Goal: Transaction & Acquisition: Download file/media

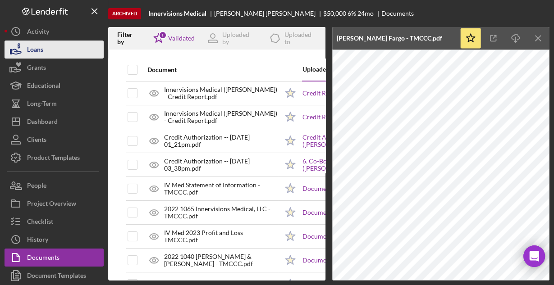
scroll to position [124, 0]
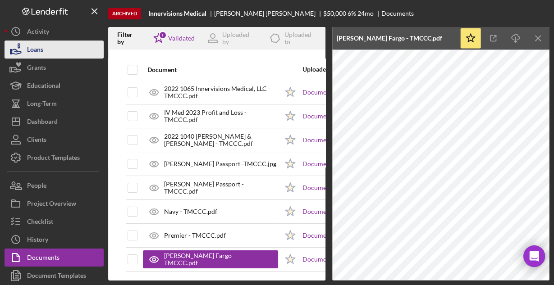
click at [53, 45] on button "Loans" at bounding box center [54, 50] width 99 height 18
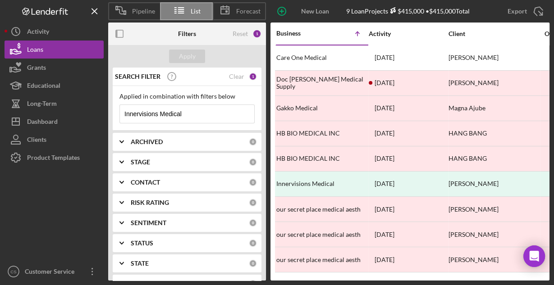
click at [189, 114] on input "Innervisions Medical" at bounding box center [187, 114] width 134 height 18
click at [186, 115] on input "Innervisions Medical" at bounding box center [187, 114] width 134 height 18
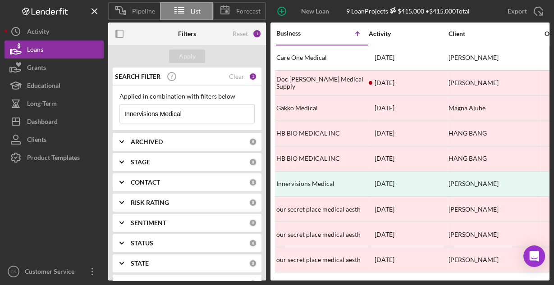
click at [186, 115] on input "Innervisions Medical" at bounding box center [187, 114] width 134 height 18
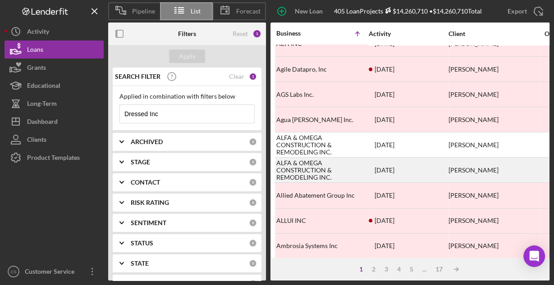
scroll to position [420, 0]
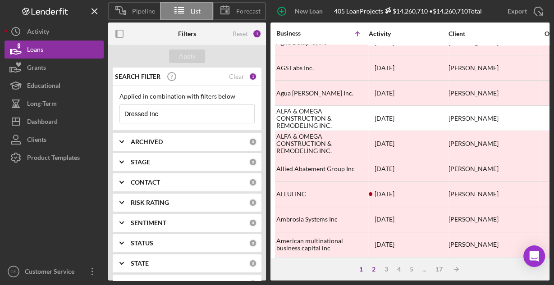
type input "Dressed Inc"
click at [376, 269] on div "2" at bounding box center [373, 269] width 13 height 7
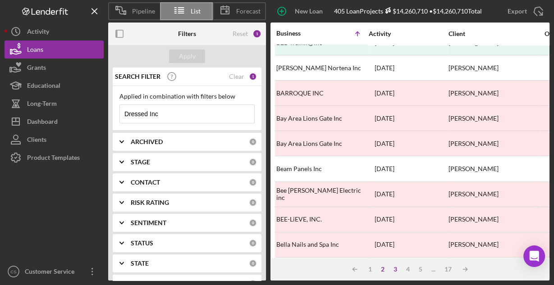
click at [396, 271] on div "3" at bounding box center [395, 269] width 13 height 7
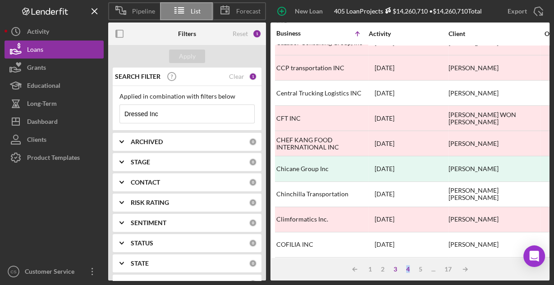
click at [408, 270] on div "4" at bounding box center [408, 269] width 13 height 7
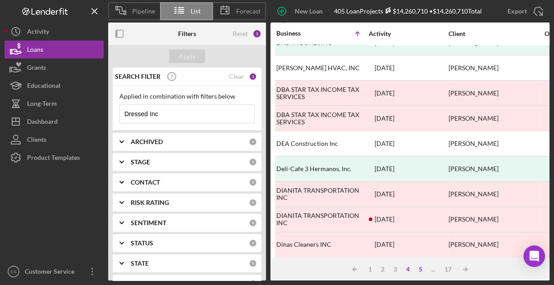
click at [421, 271] on div "5" at bounding box center [420, 269] width 13 height 7
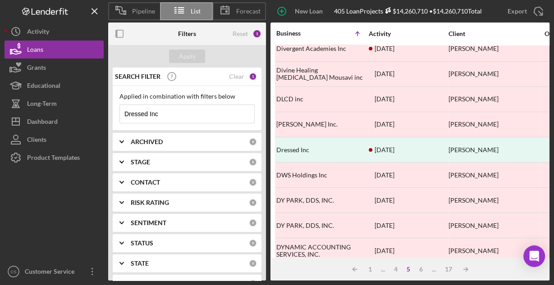
scroll to position [59, 0]
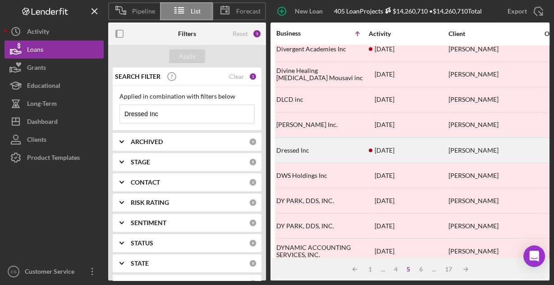
click at [303, 149] on div "Dressed Inc" at bounding box center [321, 150] width 90 height 24
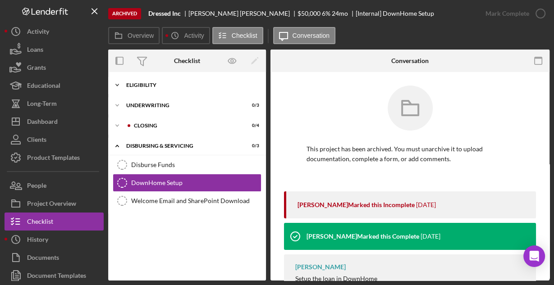
click at [165, 86] on div "Eligibility" at bounding box center [190, 85] width 129 height 5
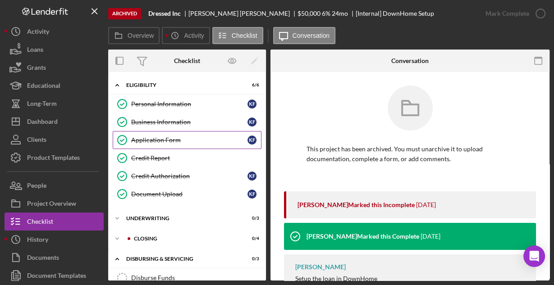
click at [156, 138] on div "Application Form" at bounding box center [189, 140] width 116 height 7
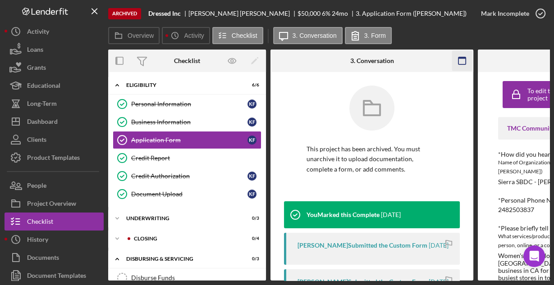
click at [458, 56] on icon "button" at bounding box center [462, 61] width 20 height 20
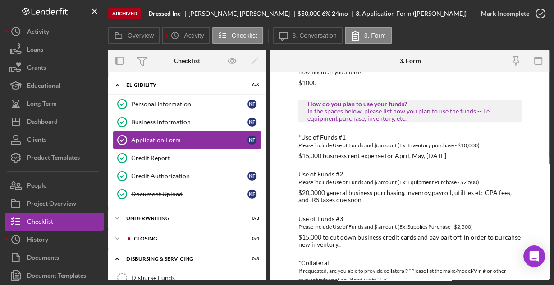
scroll to position [515, 0]
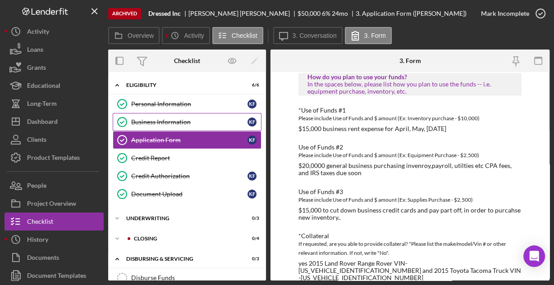
click at [183, 119] on div "Business Information" at bounding box center [189, 122] width 116 height 7
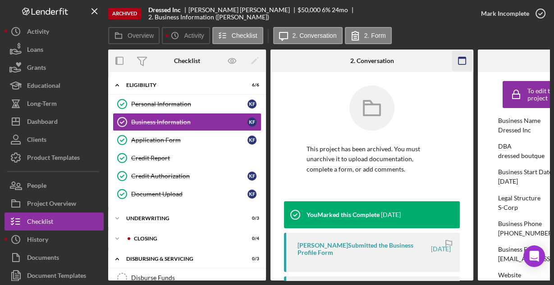
click at [460, 60] on icon "button" at bounding box center [462, 61] width 20 height 20
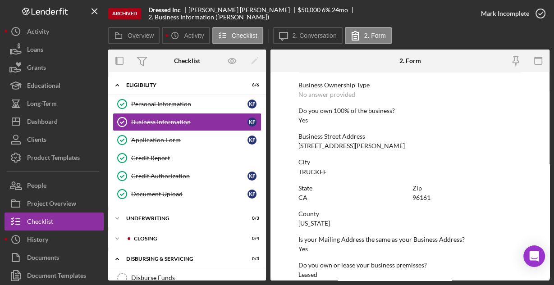
scroll to position [471, 0]
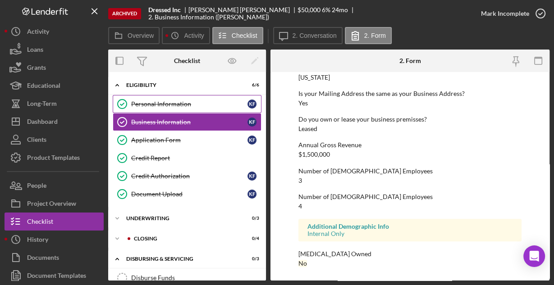
click at [178, 106] on div "Personal Information" at bounding box center [189, 104] width 116 height 7
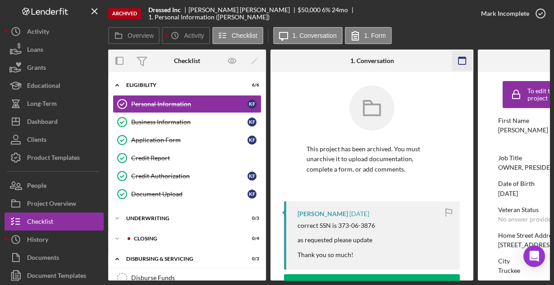
click at [462, 59] on icon "button" at bounding box center [462, 61] width 20 height 20
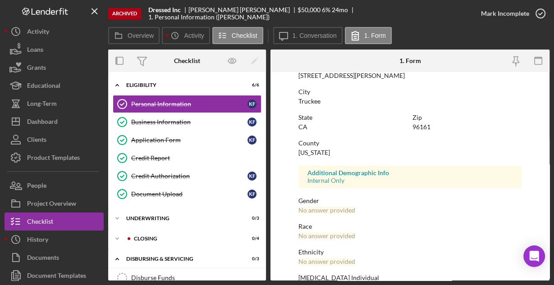
scroll to position [212, 0]
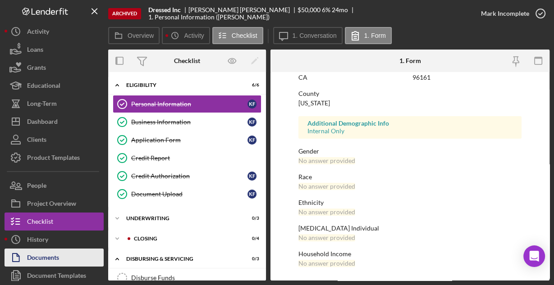
click at [46, 258] on div "Documents" at bounding box center [43, 259] width 32 height 20
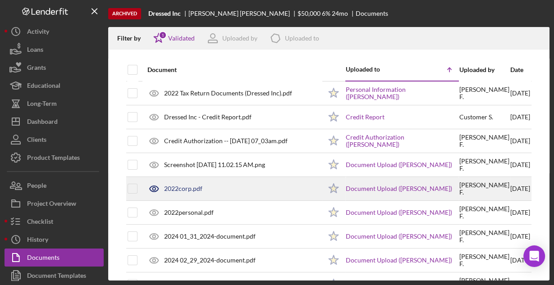
click at [184, 186] on div "2022corp.pdf" at bounding box center [183, 188] width 38 height 7
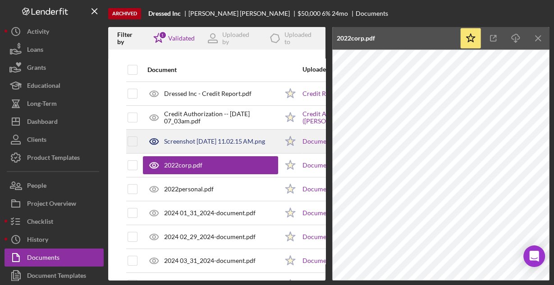
scroll to position [36, 0]
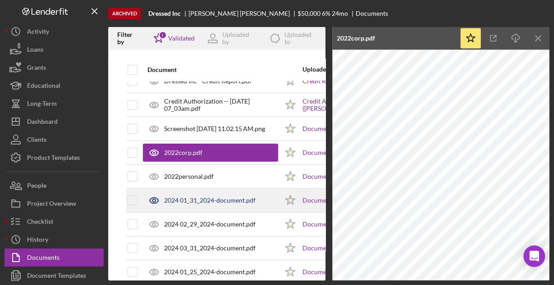
click at [188, 200] on div "2024 01_31_2024-document.pdf" at bounding box center [210, 200] width 92 height 7
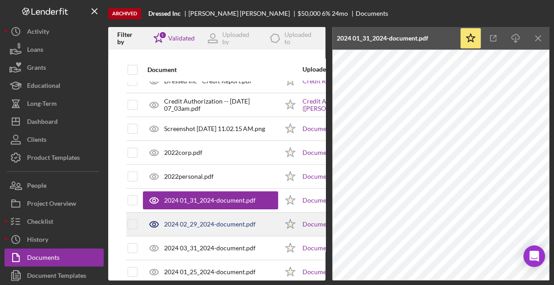
click at [184, 223] on div "2024 02_29_2024-document.pdf" at bounding box center [210, 224] width 92 height 7
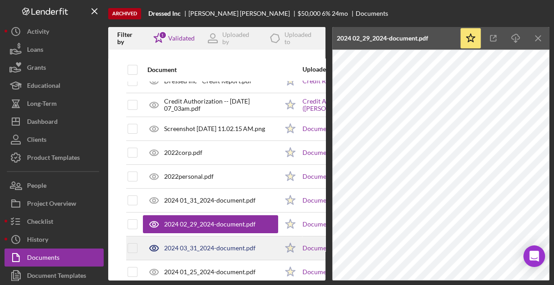
click at [179, 250] on div "2024 03_31_2024-document.pdf" at bounding box center [210, 248] width 92 height 7
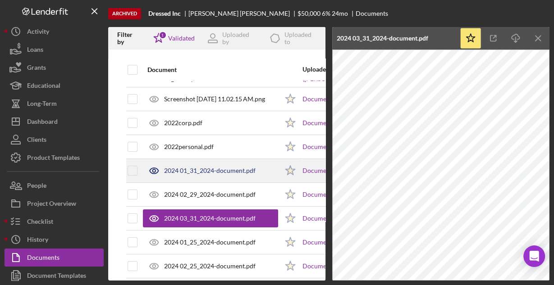
scroll to position [108, 0]
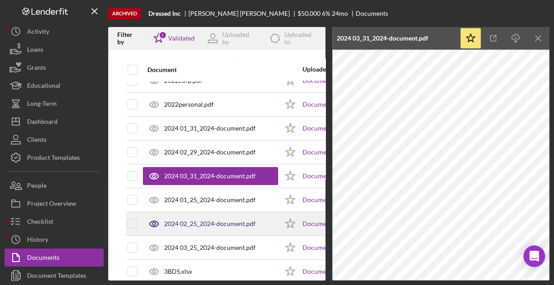
click at [183, 228] on div "2024 02_25_2024-document.pdf" at bounding box center [210, 224] width 135 height 23
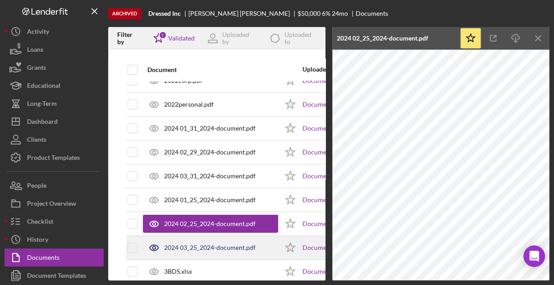
click at [186, 244] on div "2024 03_25_2024-document.pdf" at bounding box center [210, 247] width 92 height 7
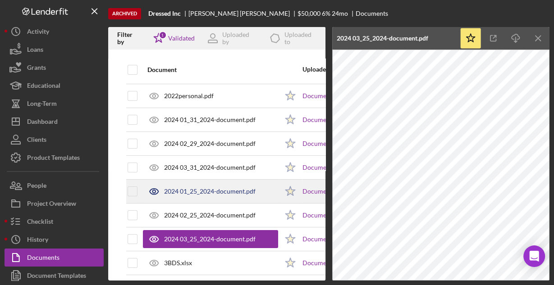
scroll to position [124, 0]
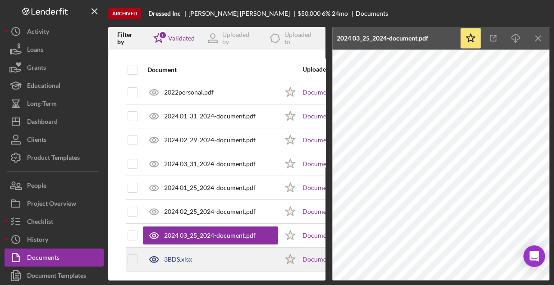
click at [201, 255] on div "3BDS.xlsx" at bounding box center [210, 259] width 135 height 23
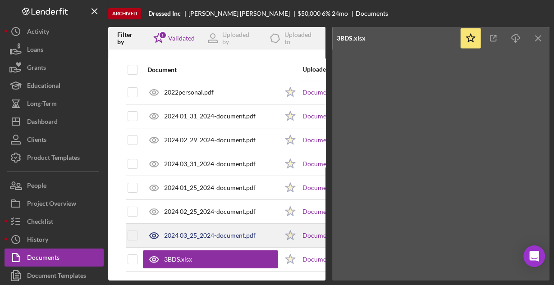
click at [231, 232] on div "2024 03_25_2024-document.pdf" at bounding box center [210, 235] width 92 height 7
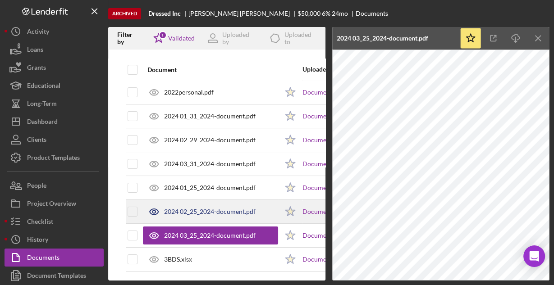
click at [217, 208] on div "2024 02_25_2024-document.pdf" at bounding box center [210, 211] width 92 height 7
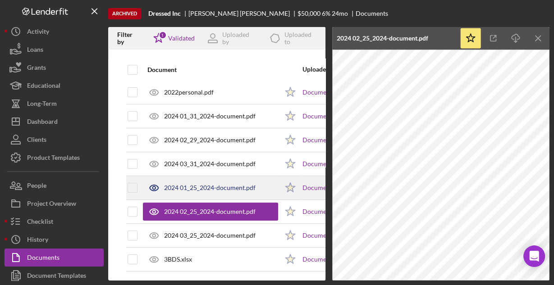
click at [215, 184] on div "2024 01_25_2024-document.pdf" at bounding box center [210, 187] width 92 height 7
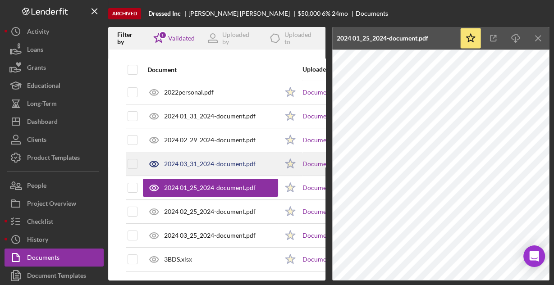
click at [208, 161] on div "2024 03_31_2024-document.pdf" at bounding box center [210, 164] width 92 height 7
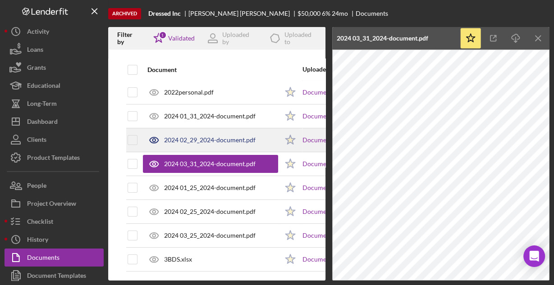
click at [206, 139] on div "2024 02_29_2024-document.pdf" at bounding box center [210, 140] width 135 height 23
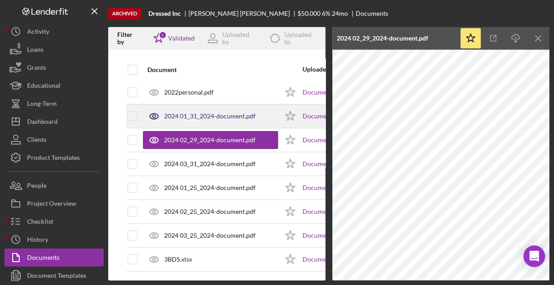
click at [193, 114] on div "2024 01_31_2024-document.pdf" at bounding box center [210, 116] width 92 height 7
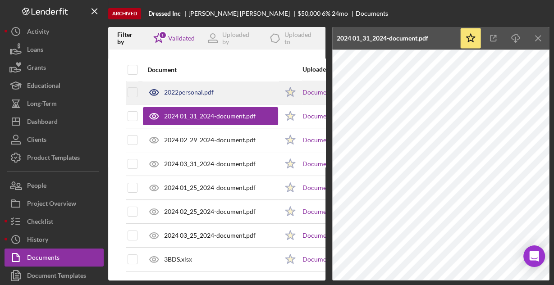
click at [197, 89] on div "2022personal.pdf" at bounding box center [189, 92] width 50 height 7
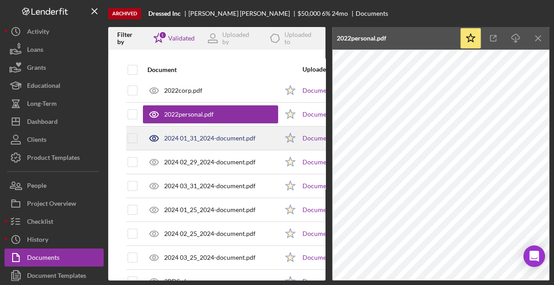
scroll to position [51, 0]
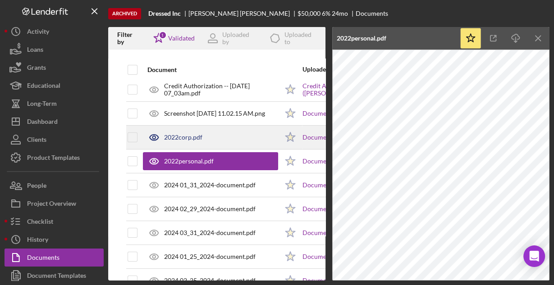
click at [213, 137] on div "2022corp.pdf" at bounding box center [210, 137] width 135 height 23
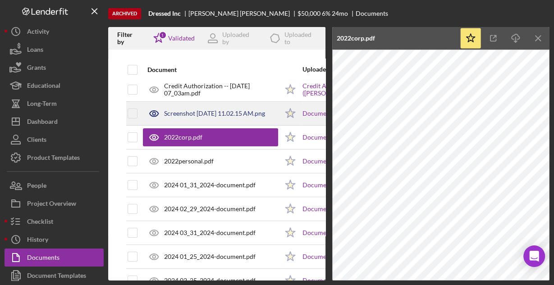
click at [214, 114] on div "Screenshot 2023-12-04 at 11.02.15 AM.png" at bounding box center [214, 113] width 101 height 7
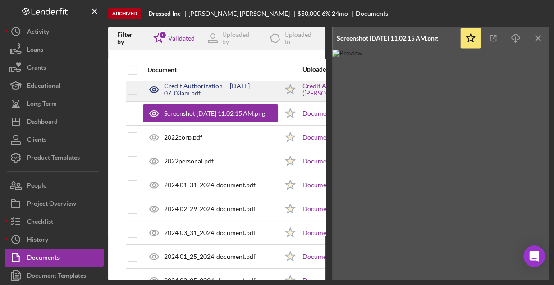
click at [227, 89] on div "Credit Authorization -- 2024-03-14 07_03am.pdf" at bounding box center [221, 90] width 114 height 14
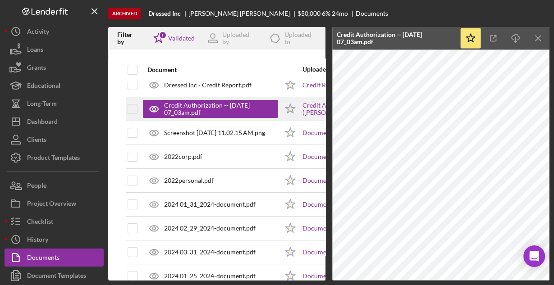
scroll to position [0, 0]
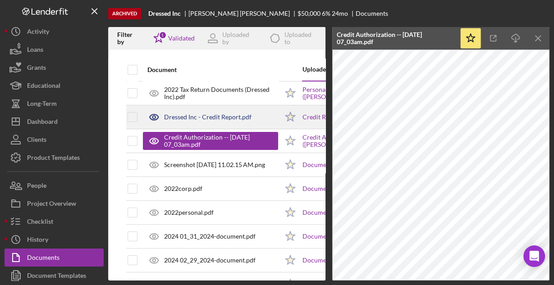
click at [223, 116] on div "Dressed Inc - Credit Report.pdf" at bounding box center [207, 117] width 87 height 7
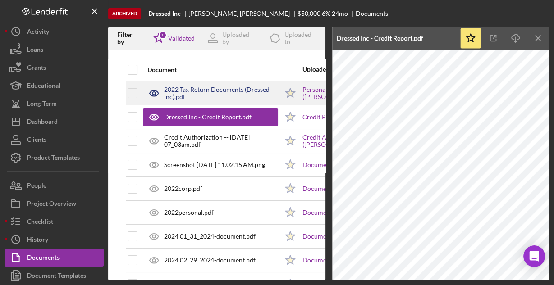
click at [224, 96] on div "2022 Tax Return Documents (Dressed Inc).pdf" at bounding box center [221, 93] width 114 height 14
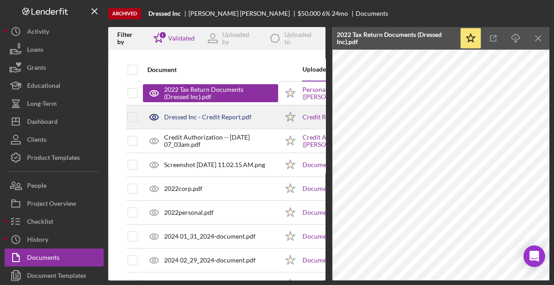
click at [203, 117] on div "Dressed Inc - Credit Report.pdf" at bounding box center [207, 117] width 87 height 7
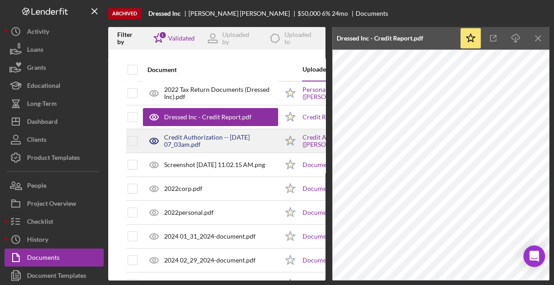
click at [201, 145] on div "Credit Authorization -- 2024-03-14 07_03am.pdf" at bounding box center [221, 141] width 114 height 14
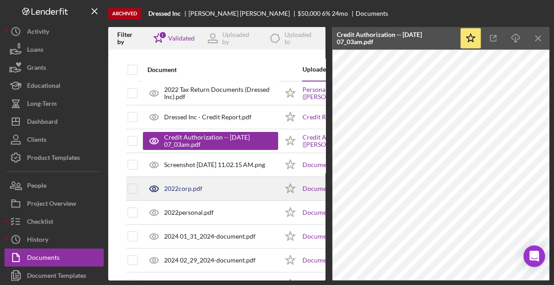
click at [191, 188] on div "2022corp.pdf" at bounding box center [183, 188] width 38 height 7
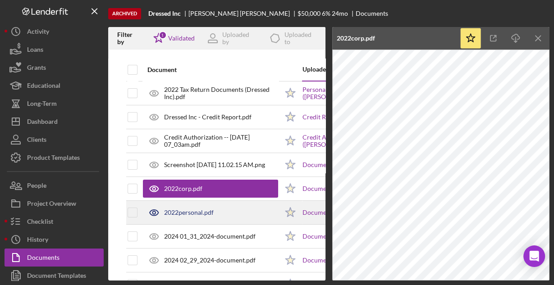
click at [177, 215] on div "2022personal.pdf" at bounding box center [189, 212] width 50 height 7
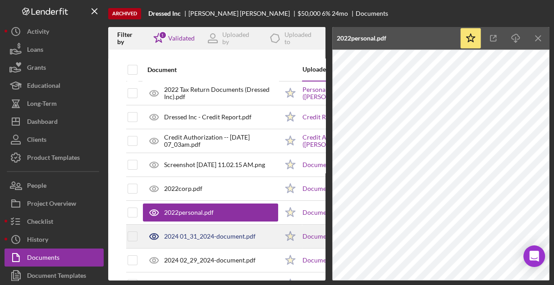
click at [188, 233] on div "2024 01_31_2024-document.pdf" at bounding box center [210, 236] width 92 height 7
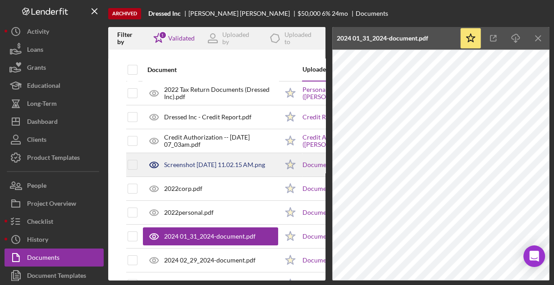
click at [187, 165] on div "Screenshot 2023-12-04 at 11.02.15 AM.png" at bounding box center [214, 164] width 101 height 7
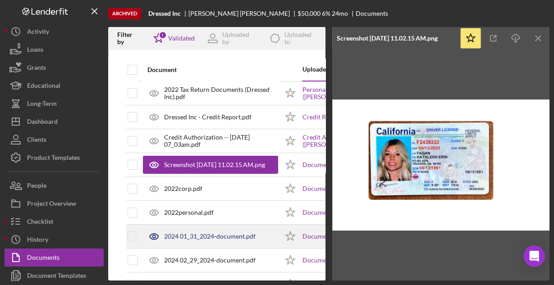
click at [213, 236] on div "2024 01_31_2024-document.pdf" at bounding box center [210, 236] width 92 height 7
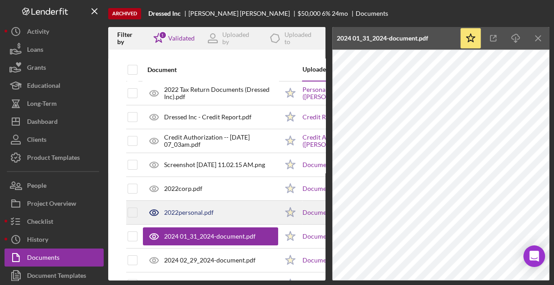
click at [225, 211] on div "2022personal.pdf" at bounding box center [210, 213] width 135 height 23
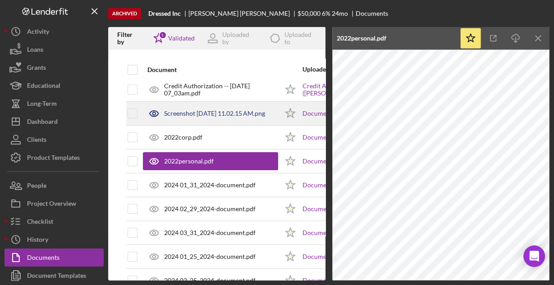
scroll to position [72, 0]
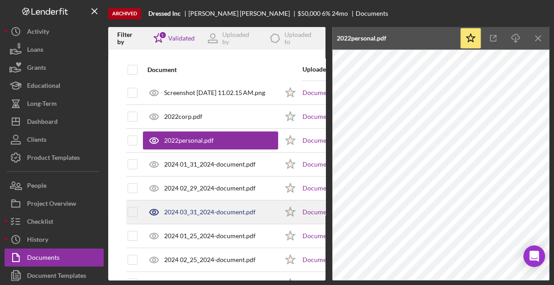
click at [200, 209] on div "2024 03_31_2024-document.pdf" at bounding box center [210, 212] width 92 height 7
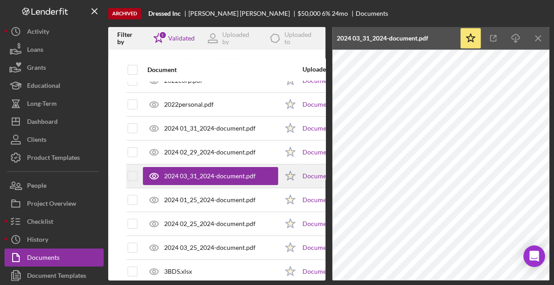
scroll to position [124, 0]
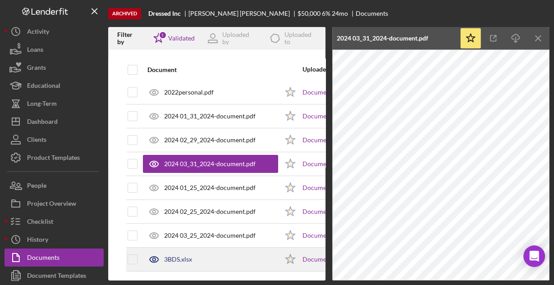
click at [187, 256] on div "3BDS.xlsx" at bounding box center [178, 259] width 28 height 7
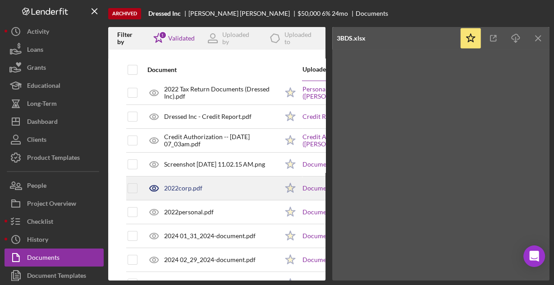
scroll to position [0, 0]
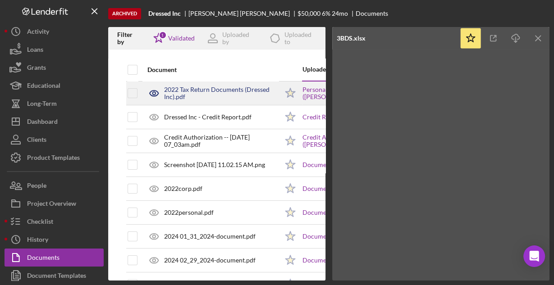
click at [209, 96] on div "2022 Tax Return Documents (Dressed Inc).pdf" at bounding box center [221, 93] width 114 height 14
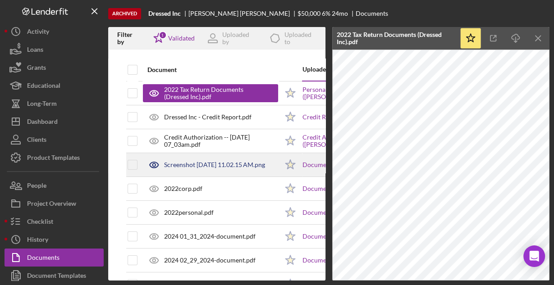
click at [202, 162] on div "Screenshot 2023-12-04 at 11.02.15 AM.png" at bounding box center [214, 164] width 101 height 7
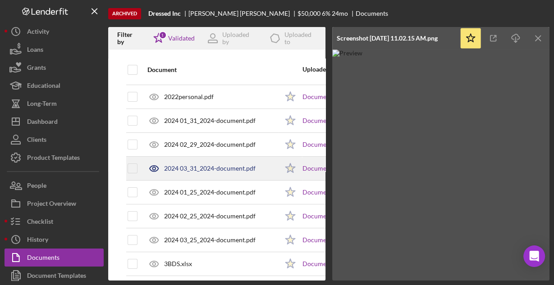
scroll to position [124, 0]
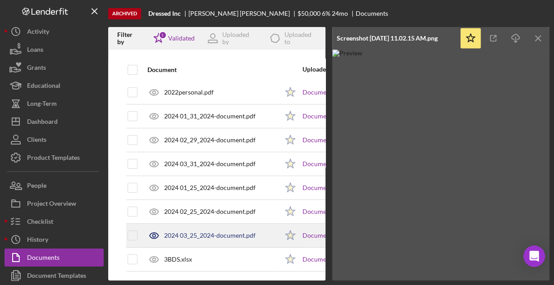
click at [224, 235] on div "2024 03_25_2024-document.pdf" at bounding box center [210, 236] width 135 height 23
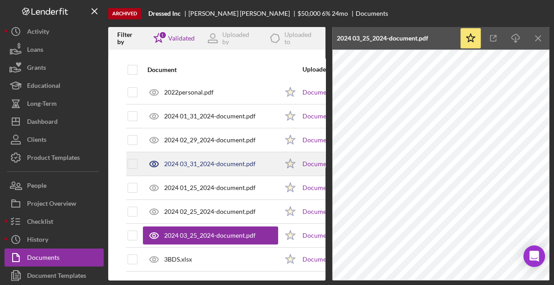
click at [205, 161] on div "2024 03_31_2024-document.pdf" at bounding box center [210, 164] width 92 height 7
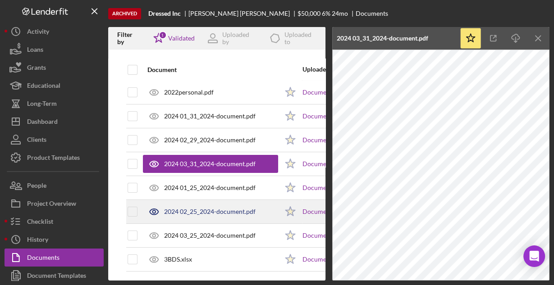
click at [205, 208] on div "2024 02_25_2024-document.pdf" at bounding box center [210, 211] width 92 height 7
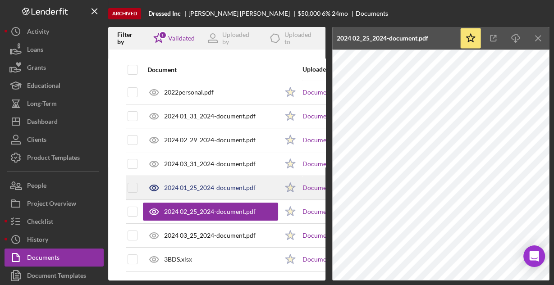
click at [211, 184] on div "2024 01_25_2024-document.pdf" at bounding box center [210, 187] width 92 height 7
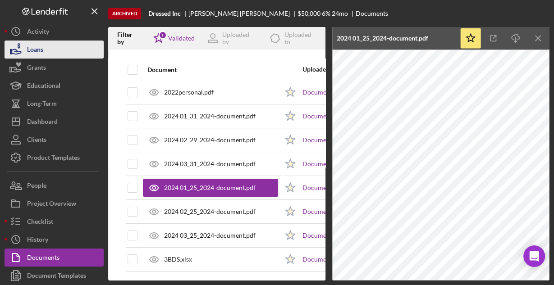
click at [28, 44] on div "Loans" at bounding box center [35, 51] width 16 height 20
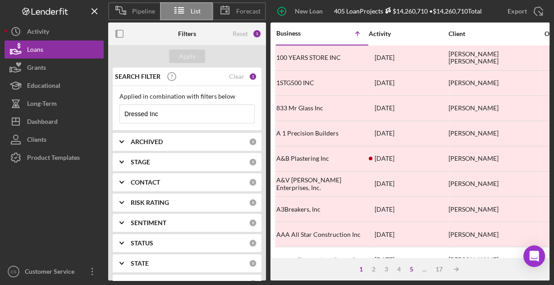
click at [410, 268] on div "5" at bounding box center [411, 269] width 13 height 7
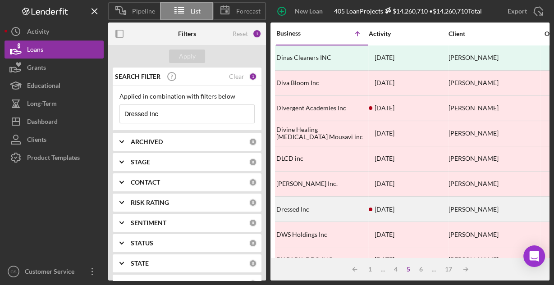
click at [344, 202] on div "Dressed Inc" at bounding box center [321, 209] width 90 height 24
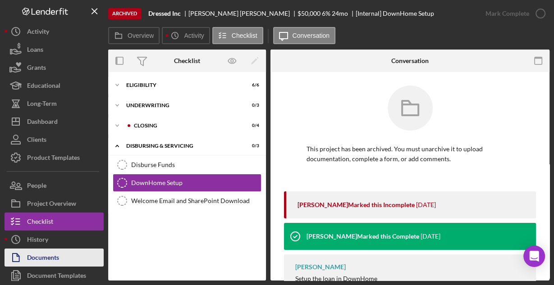
click at [32, 258] on div "Documents" at bounding box center [43, 259] width 32 height 20
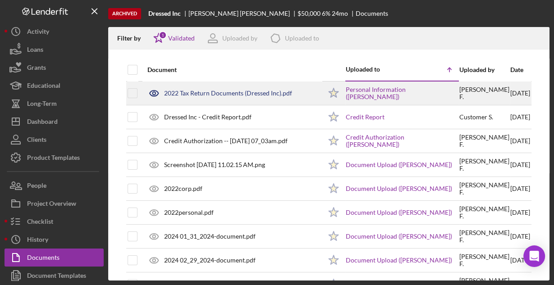
click at [220, 95] on div "2022 Tax Return Documents (Dressed Inc).pdf" at bounding box center [228, 93] width 128 height 7
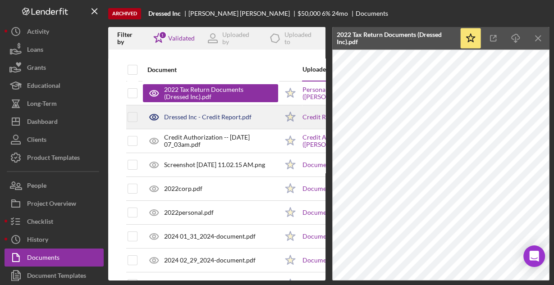
click at [203, 120] on div "Dressed Inc - Credit Report.pdf" at bounding box center [207, 117] width 87 height 7
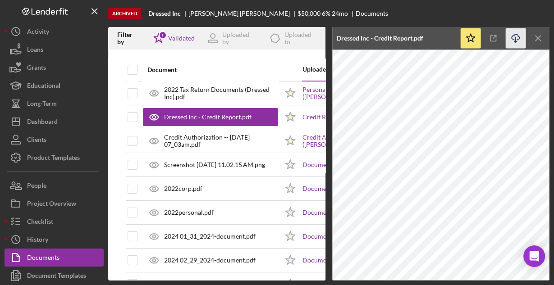
click at [516, 38] on icon "Icon/Download" at bounding box center [516, 38] width 20 height 20
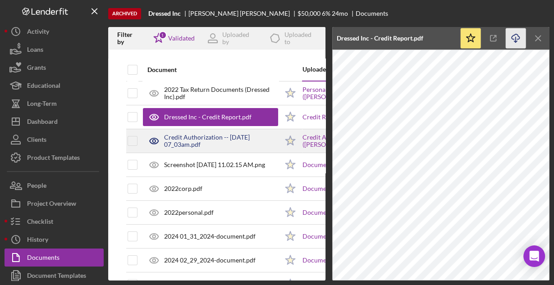
click at [203, 143] on div "Credit Authorization -- 2024-03-14 07_03am.pdf" at bounding box center [221, 141] width 114 height 14
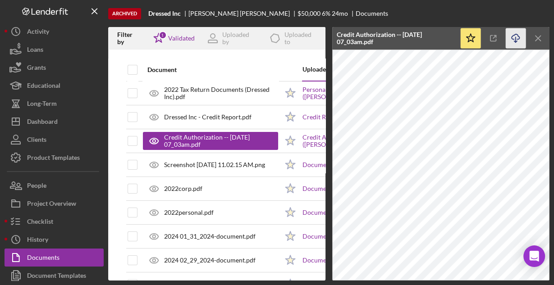
click at [515, 40] on icon "Icon/Download" at bounding box center [516, 38] width 20 height 20
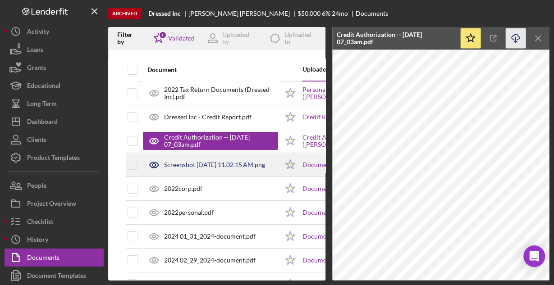
click at [228, 165] on div "Screenshot 2023-12-04 at 11.02.15 AM.png" at bounding box center [214, 164] width 101 height 7
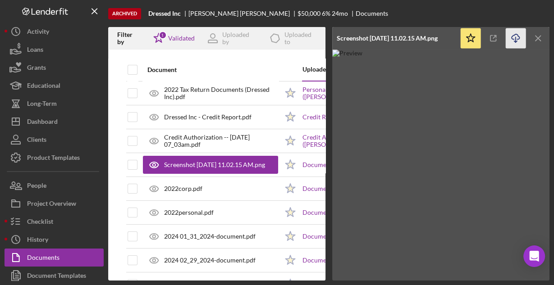
click at [517, 37] on icon "Icon/Download" at bounding box center [516, 38] width 20 height 20
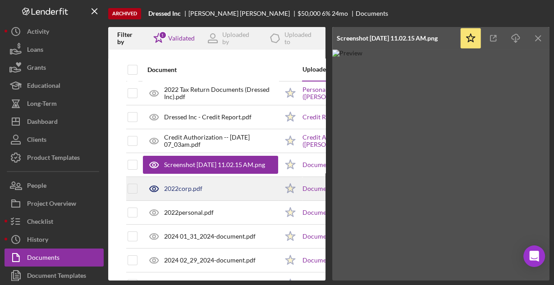
click at [176, 186] on div "2022corp.pdf" at bounding box center [183, 188] width 38 height 7
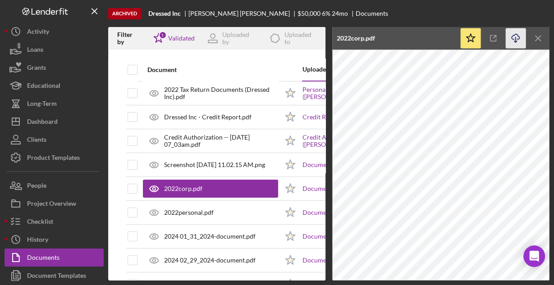
click at [517, 37] on icon "Icon/Download" at bounding box center [516, 38] width 20 height 20
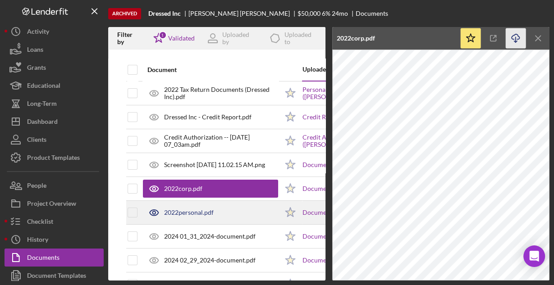
click at [212, 212] on div "2022personal.pdf" at bounding box center [189, 212] width 50 height 7
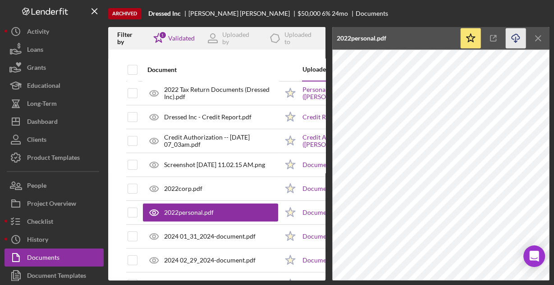
click at [515, 38] on icon "Icon/Download" at bounding box center [516, 38] width 20 height 20
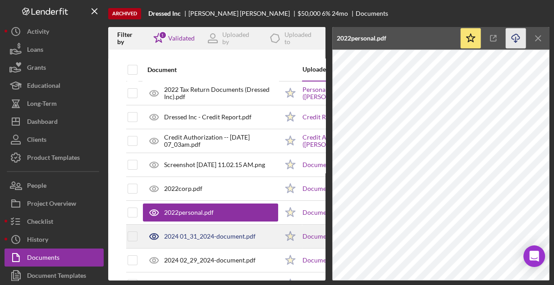
click at [198, 236] on div "2024 01_31_2024-document.pdf" at bounding box center [210, 236] width 92 height 7
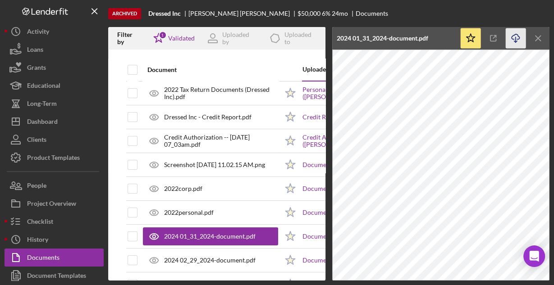
click at [514, 37] on icon "Icon/Download" at bounding box center [516, 38] width 20 height 20
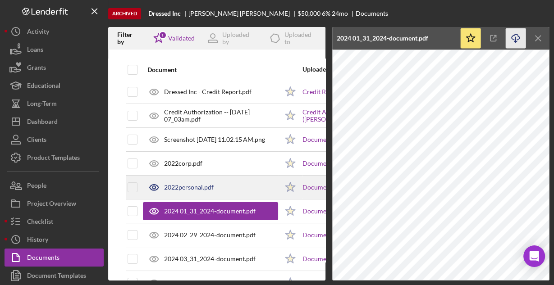
scroll to position [72, 0]
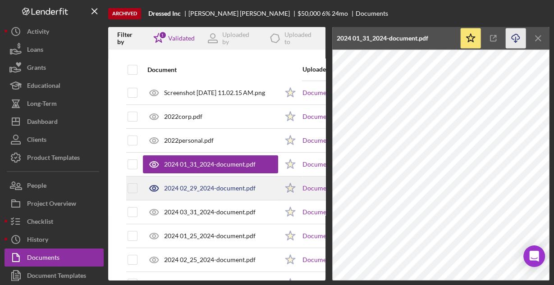
click at [231, 185] on div "2024 02_29_2024-document.pdf" at bounding box center [210, 188] width 92 height 7
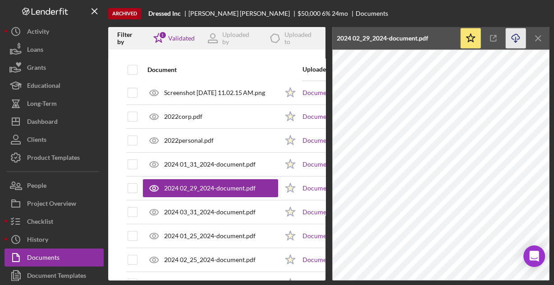
click at [514, 37] on icon "Icon/Download" at bounding box center [516, 38] width 20 height 20
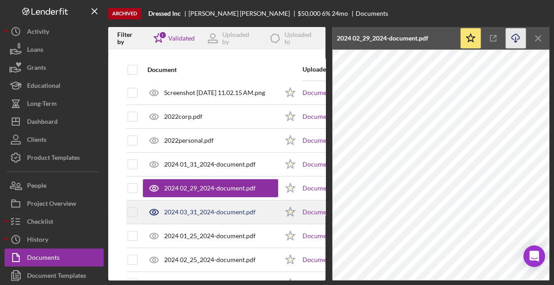
click at [201, 212] on div "2024 03_31_2024-document.pdf" at bounding box center [210, 212] width 92 height 7
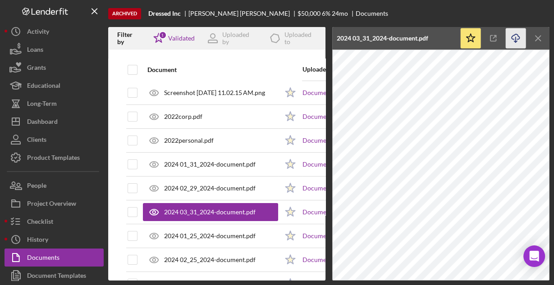
click at [513, 36] on icon "Icon/Download" at bounding box center [516, 38] width 20 height 20
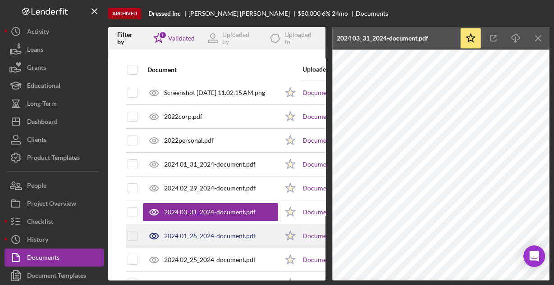
click at [219, 235] on div "2024 01_25_2024-document.pdf" at bounding box center [210, 236] width 92 height 7
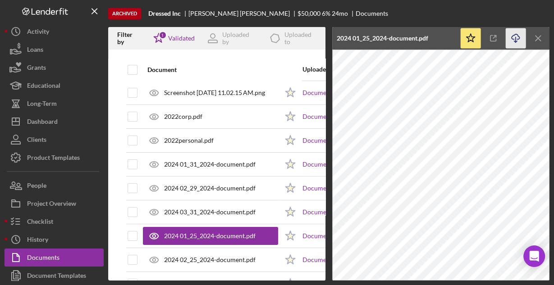
click at [516, 41] on line "button" at bounding box center [516, 39] width 0 height 5
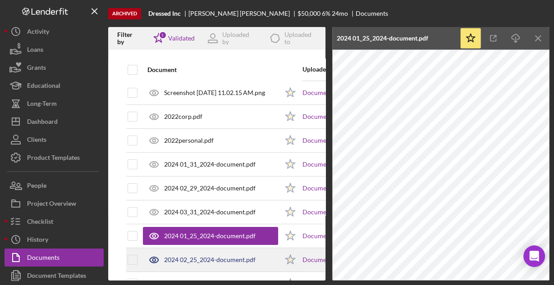
click at [210, 259] on div "2024 02_25_2024-document.pdf" at bounding box center [210, 260] width 92 height 7
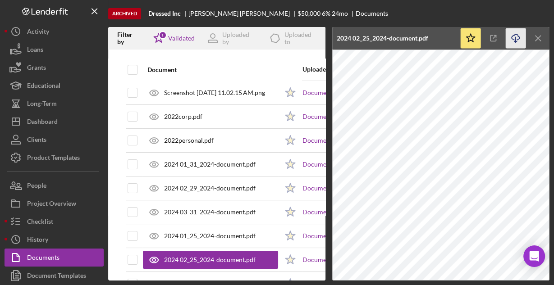
click at [516, 39] on icon "Icon/Download" at bounding box center [516, 38] width 20 height 20
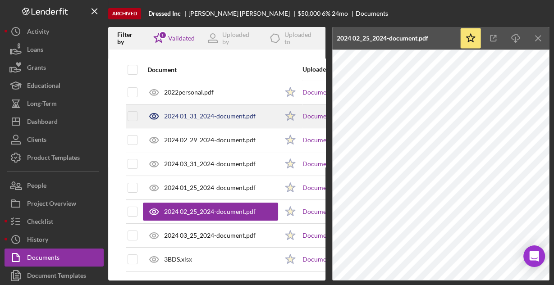
scroll to position [124, 0]
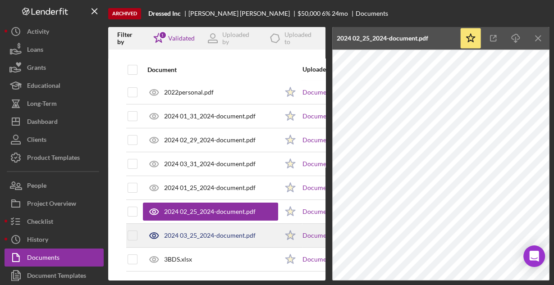
click at [211, 232] on div "2024 03_25_2024-document.pdf" at bounding box center [210, 235] width 92 height 7
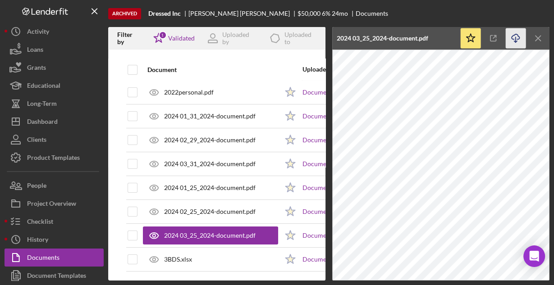
click at [515, 37] on icon "Icon/Download" at bounding box center [516, 38] width 20 height 20
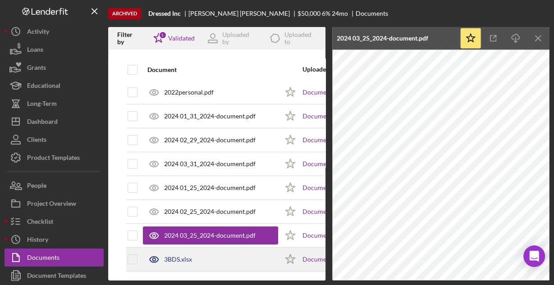
click at [211, 253] on div "3BDS.xlsx" at bounding box center [210, 259] width 135 height 23
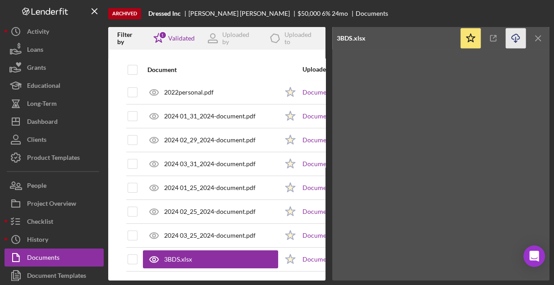
click at [514, 40] on icon "Icon/Download" at bounding box center [516, 38] width 20 height 20
